Goal: Navigation & Orientation: Find specific page/section

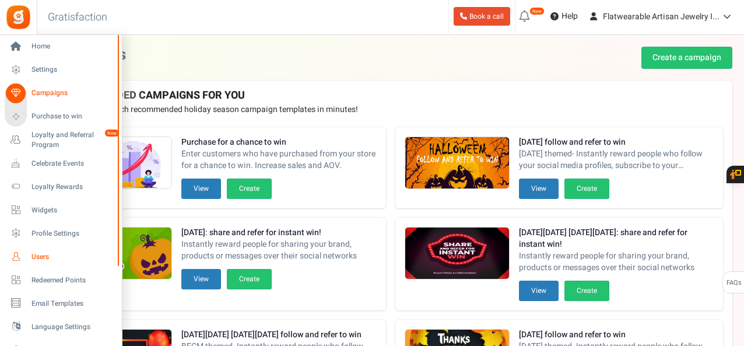
click at [35, 253] on span "Users" at bounding box center [73, 257] width 82 height 10
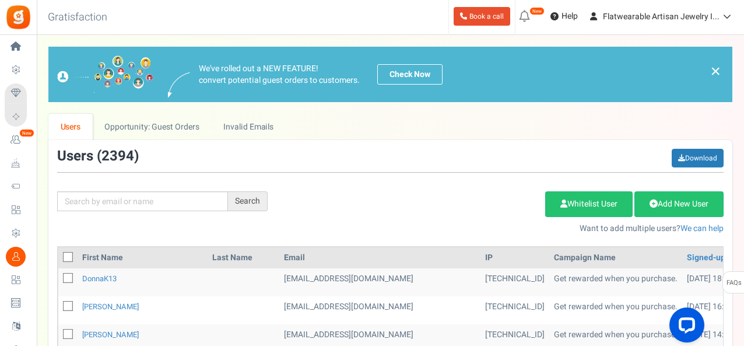
click at [122, 153] on span "2394" at bounding box center [118, 156] width 33 height 20
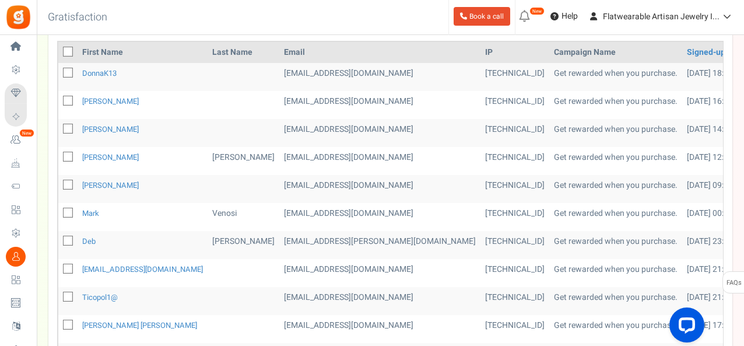
scroll to position [292, 0]
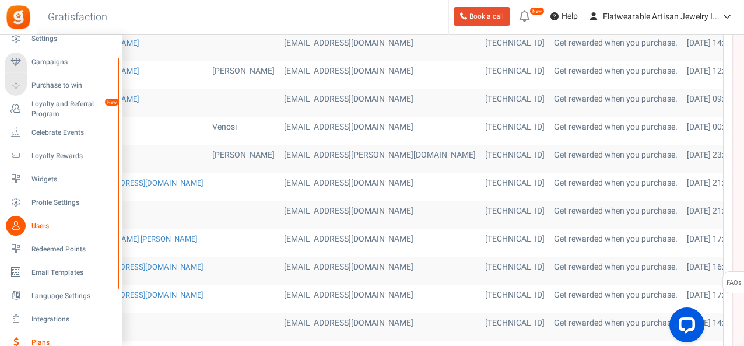
click at [43, 341] on span "Plans" at bounding box center [73, 343] width 82 height 10
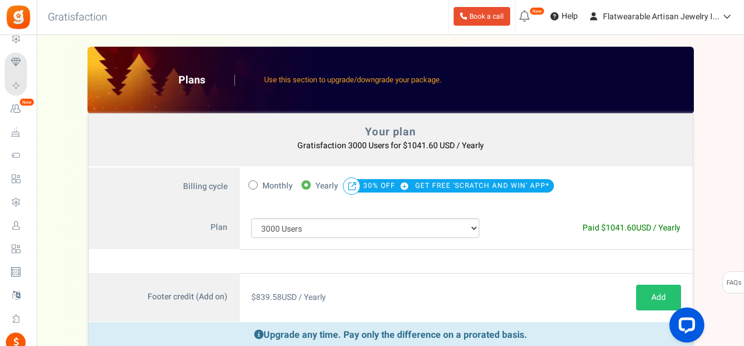
scroll to position [110, 0]
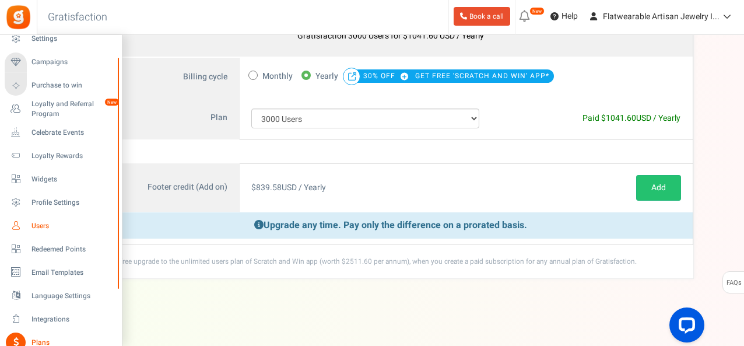
click at [38, 225] on span "Users" at bounding box center [73, 226] width 82 height 10
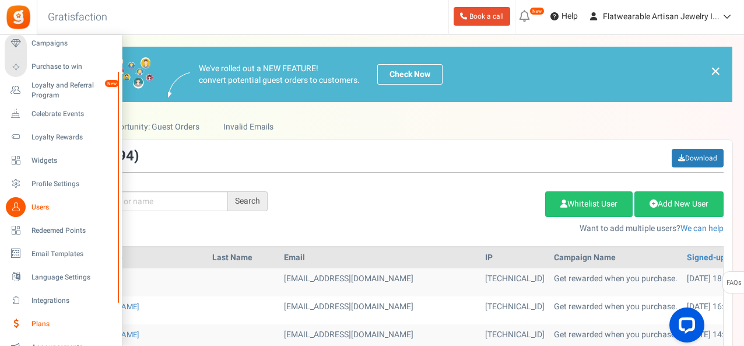
click at [37, 319] on span "Plans" at bounding box center [73, 324] width 82 height 10
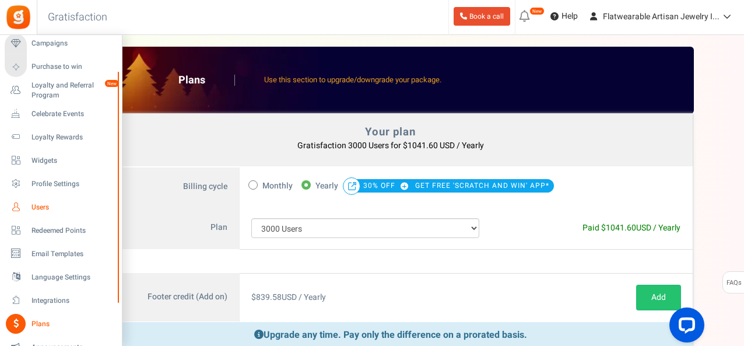
click at [30, 208] on link "Users" at bounding box center [61, 207] width 112 height 20
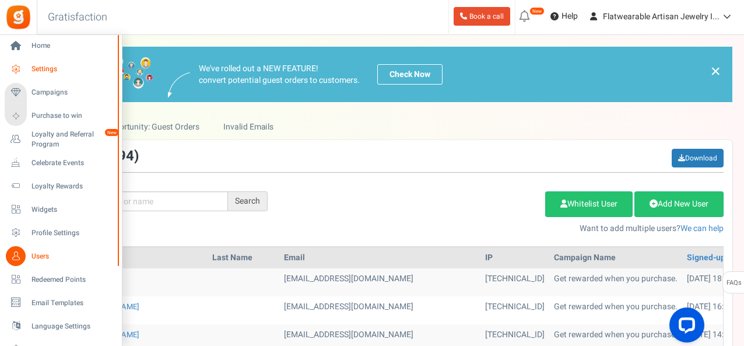
click at [43, 69] on span "Settings" at bounding box center [73, 69] width 82 height 10
